Goal: Task Accomplishment & Management: Use online tool/utility

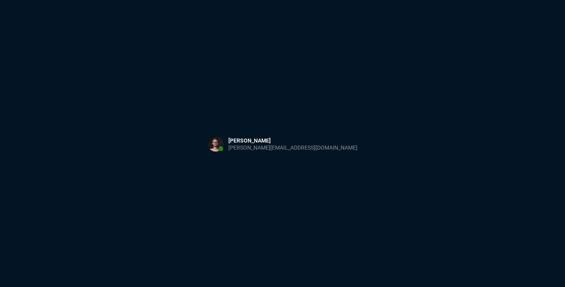
click at [184, 87] on div "Sign in with Microsoft" at bounding box center [282, 143] width 565 height 287
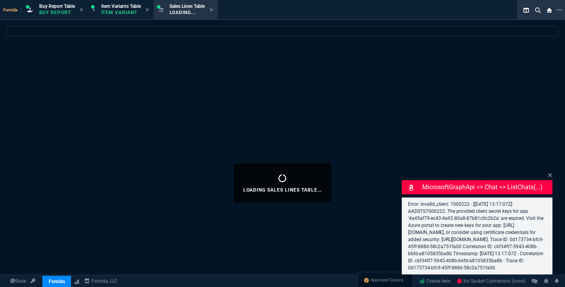
select select "1: BROV"
select select
